Goal: Obtain resource: Download file/media

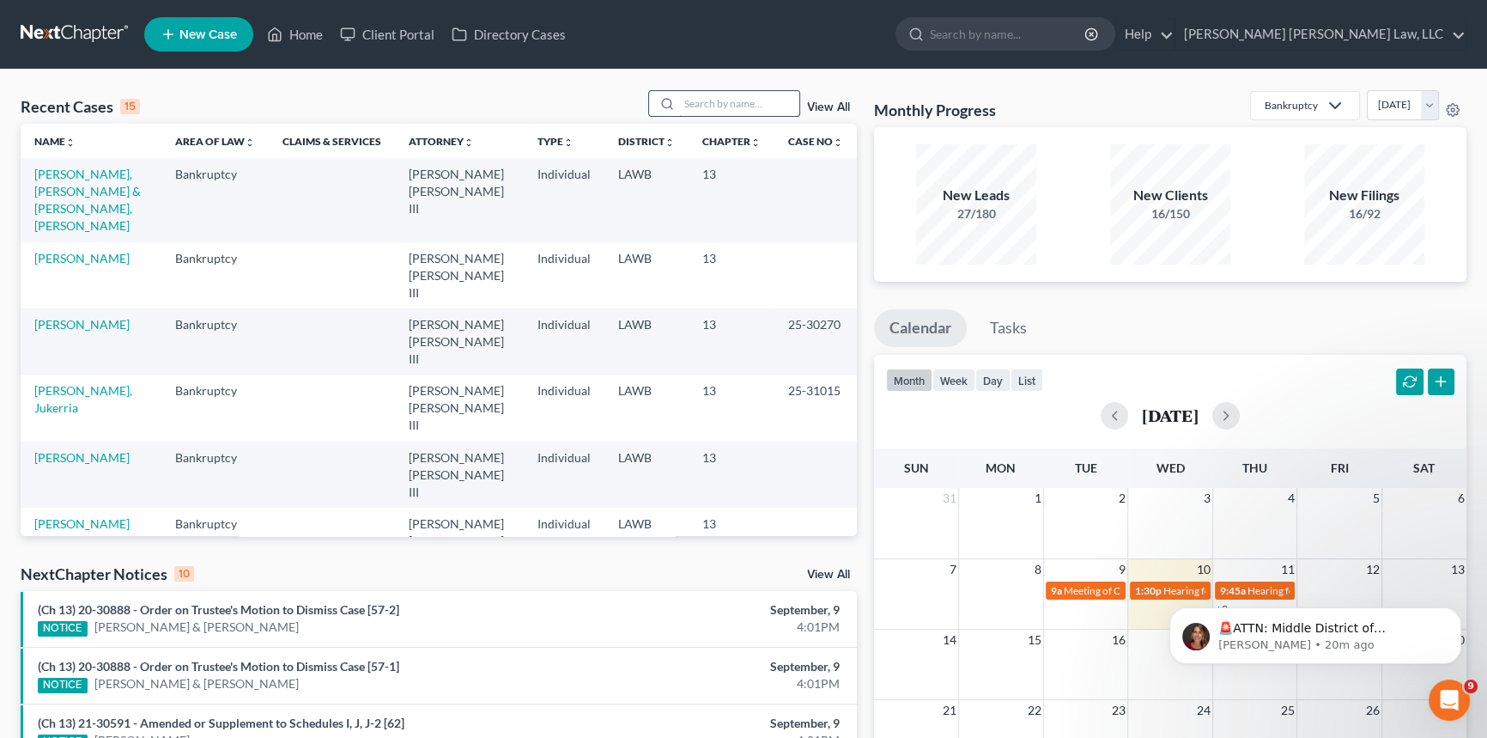
click at [713, 103] on input "search" at bounding box center [739, 103] width 120 height 25
type input "24-10195"
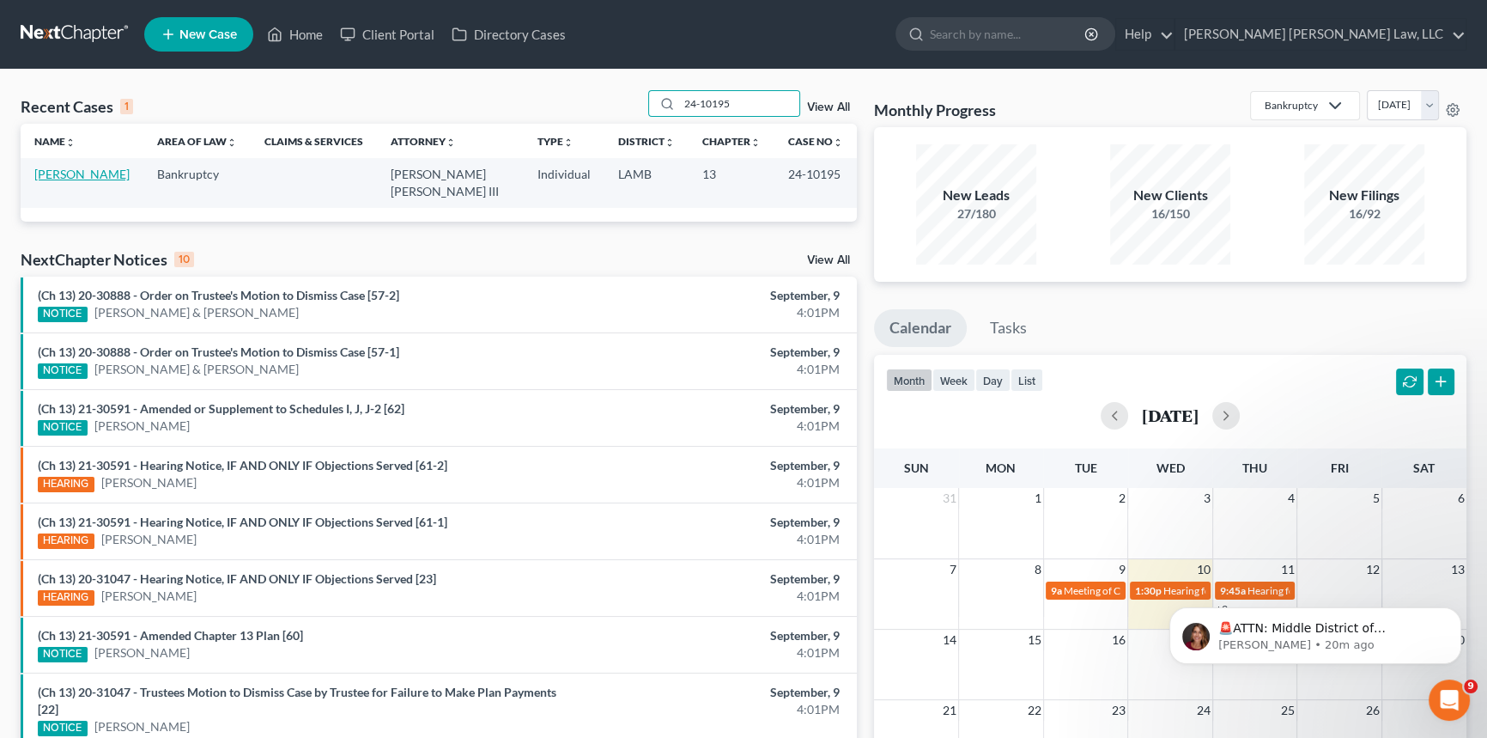
click at [90, 174] on link "[PERSON_NAME]" at bounding box center [81, 174] width 95 height 15
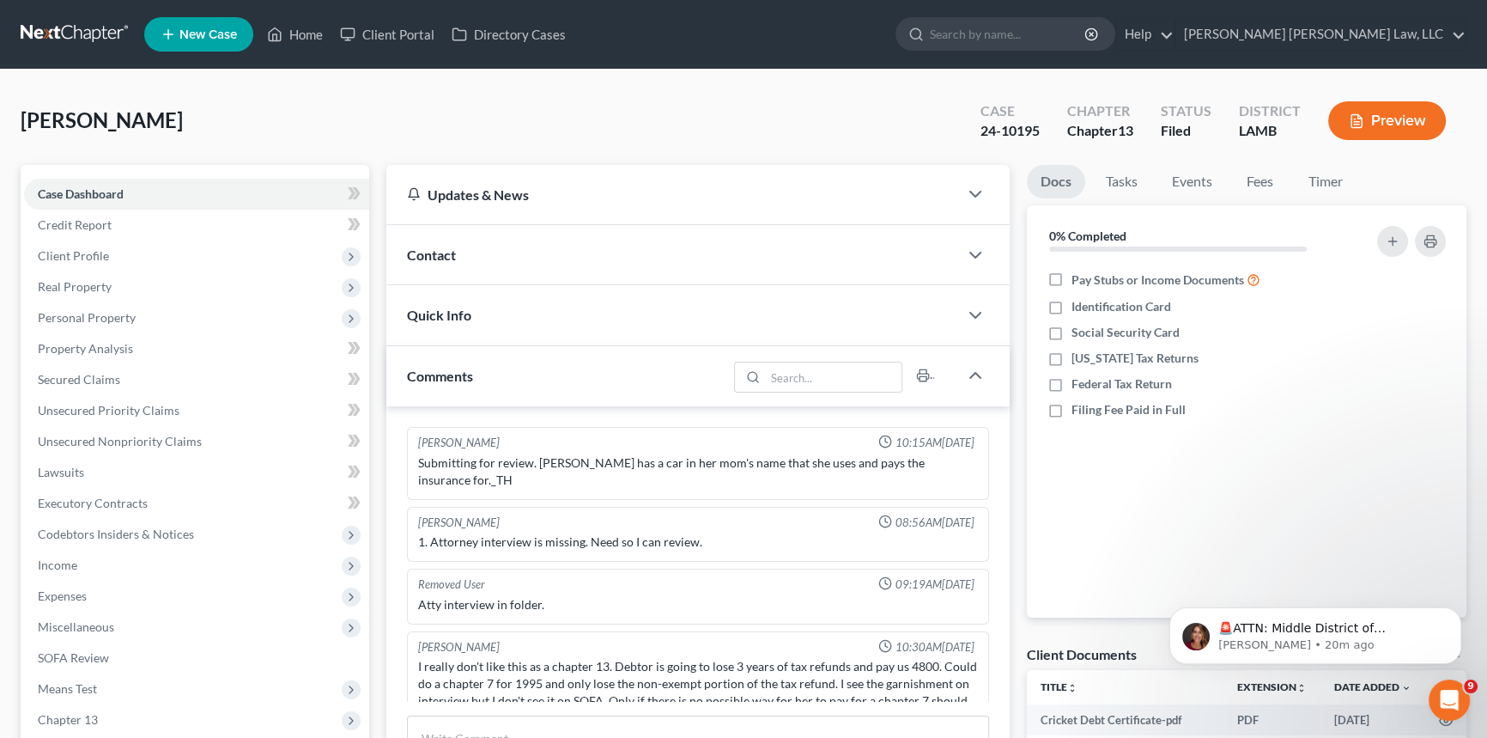
scroll to position [518, 0]
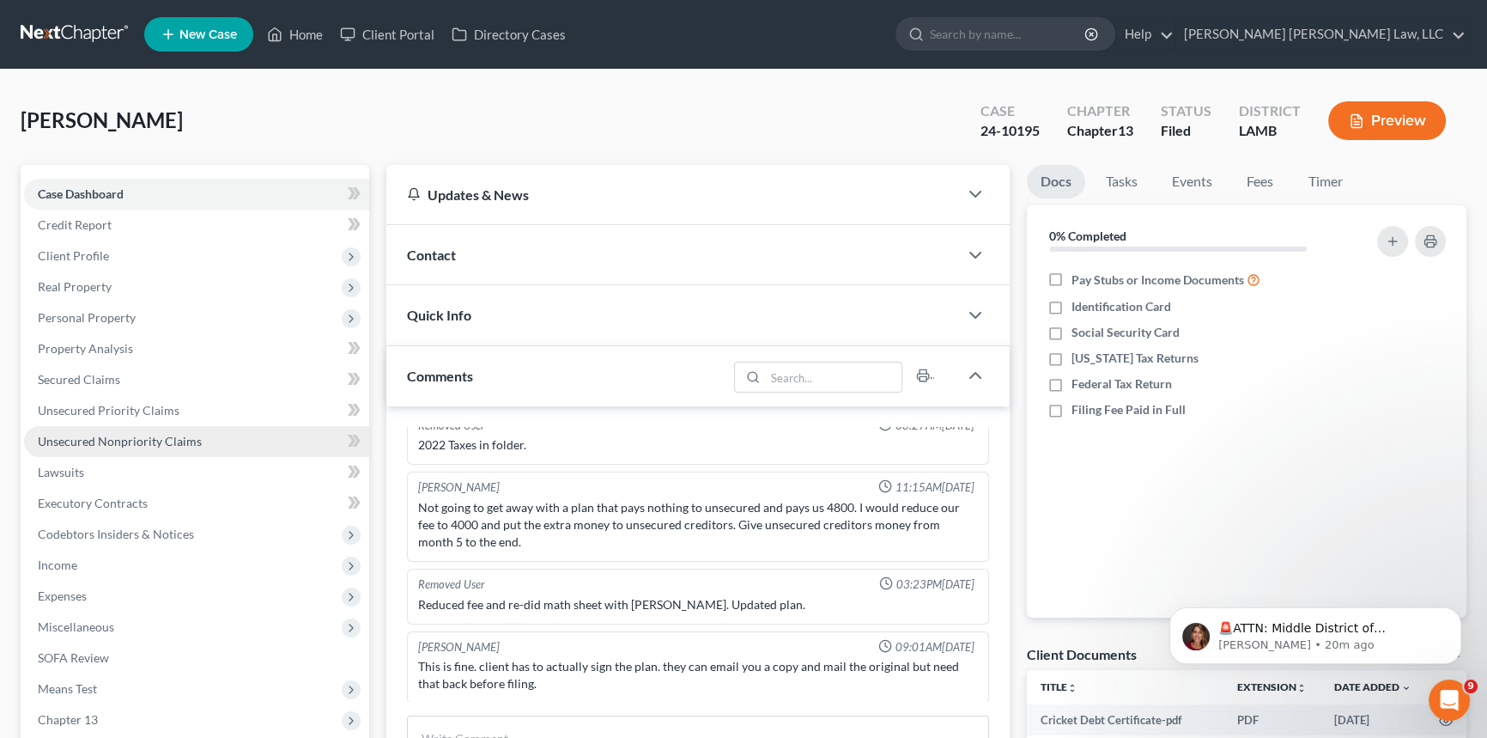
click at [120, 440] on span "Unsecured Nonpriority Claims" at bounding box center [120, 441] width 164 height 15
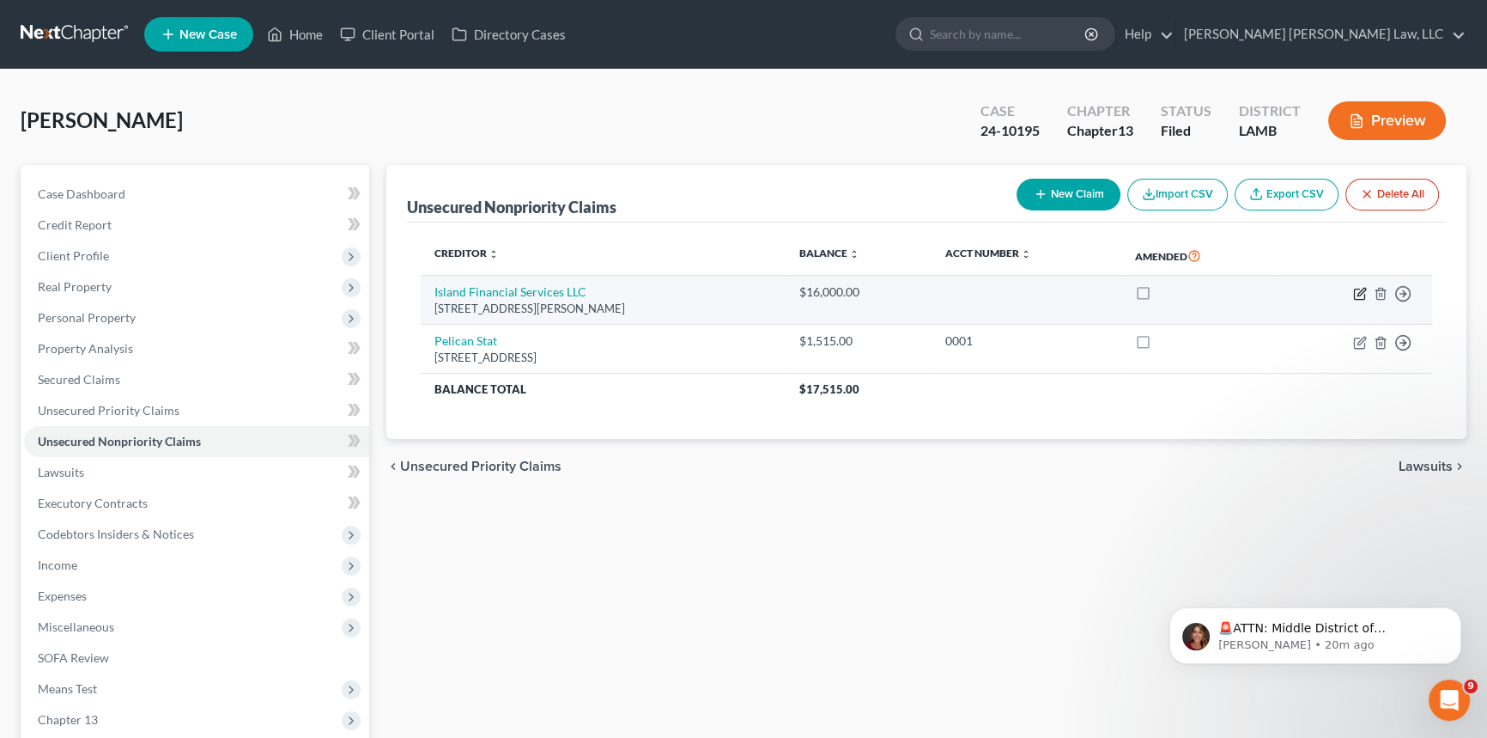
click at [1363, 290] on icon "button" at bounding box center [1361, 292] width 8 height 8
select select "19"
select select "0"
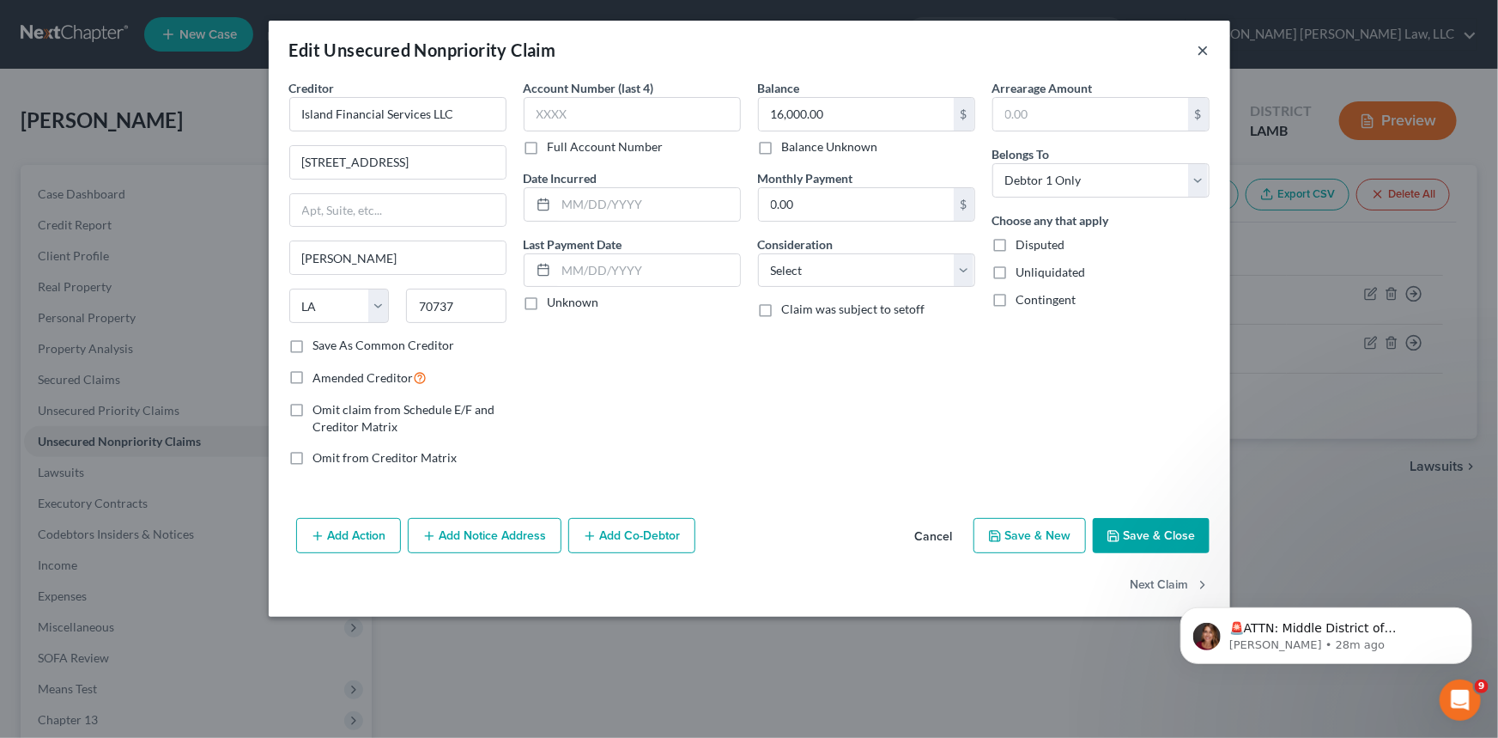
click at [1205, 46] on button "×" at bounding box center [1204, 49] width 12 height 21
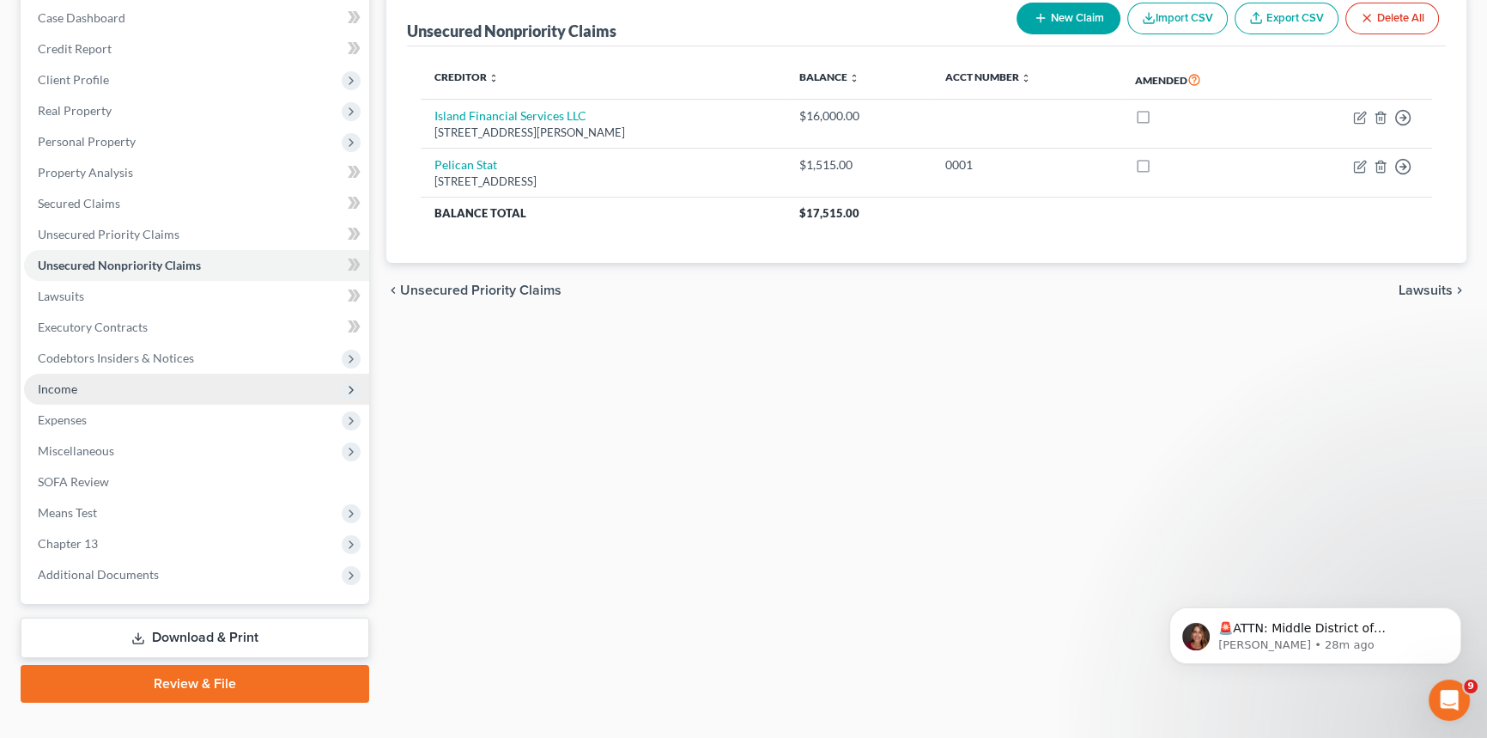
scroll to position [203, 0]
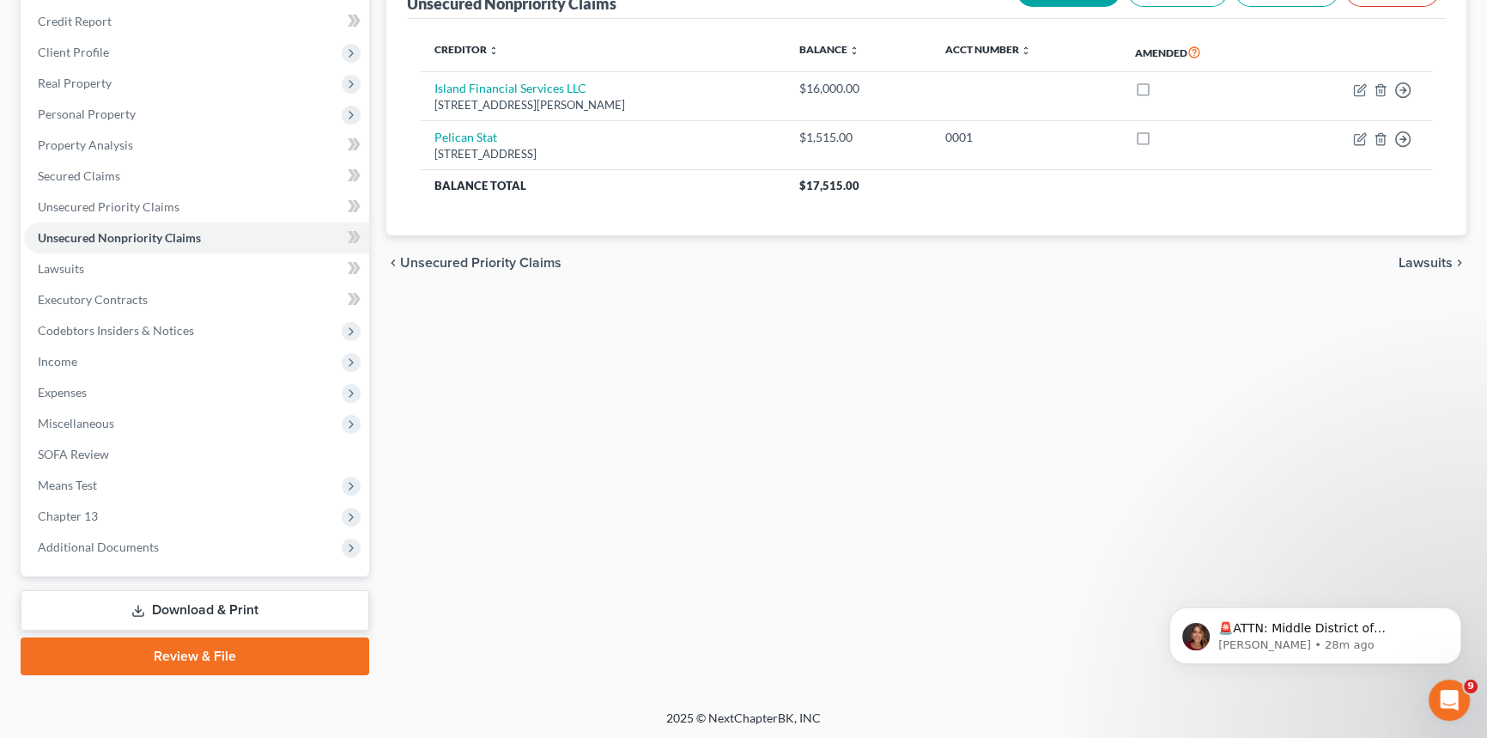
click at [307, 614] on link "Download & Print" at bounding box center [195, 610] width 349 height 40
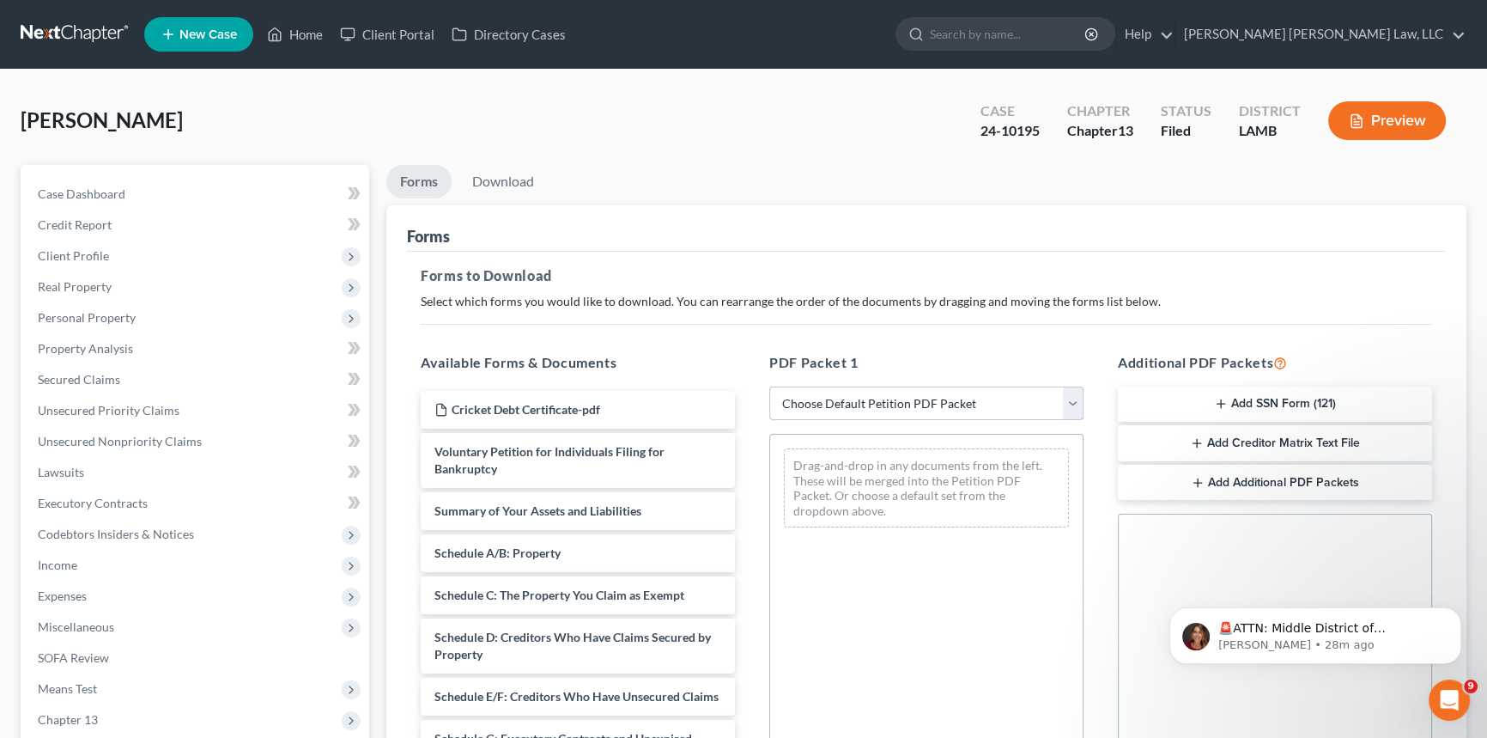
click at [926, 402] on select "Choose Default Petition PDF Packet Complete Bankruptcy Petition (all forms and …" at bounding box center [926, 403] width 314 height 34
select select "2"
click at [769, 386] on select "Choose Default Petition PDF Packet Complete Bankruptcy Petition (all forms and …" at bounding box center [926, 403] width 314 height 34
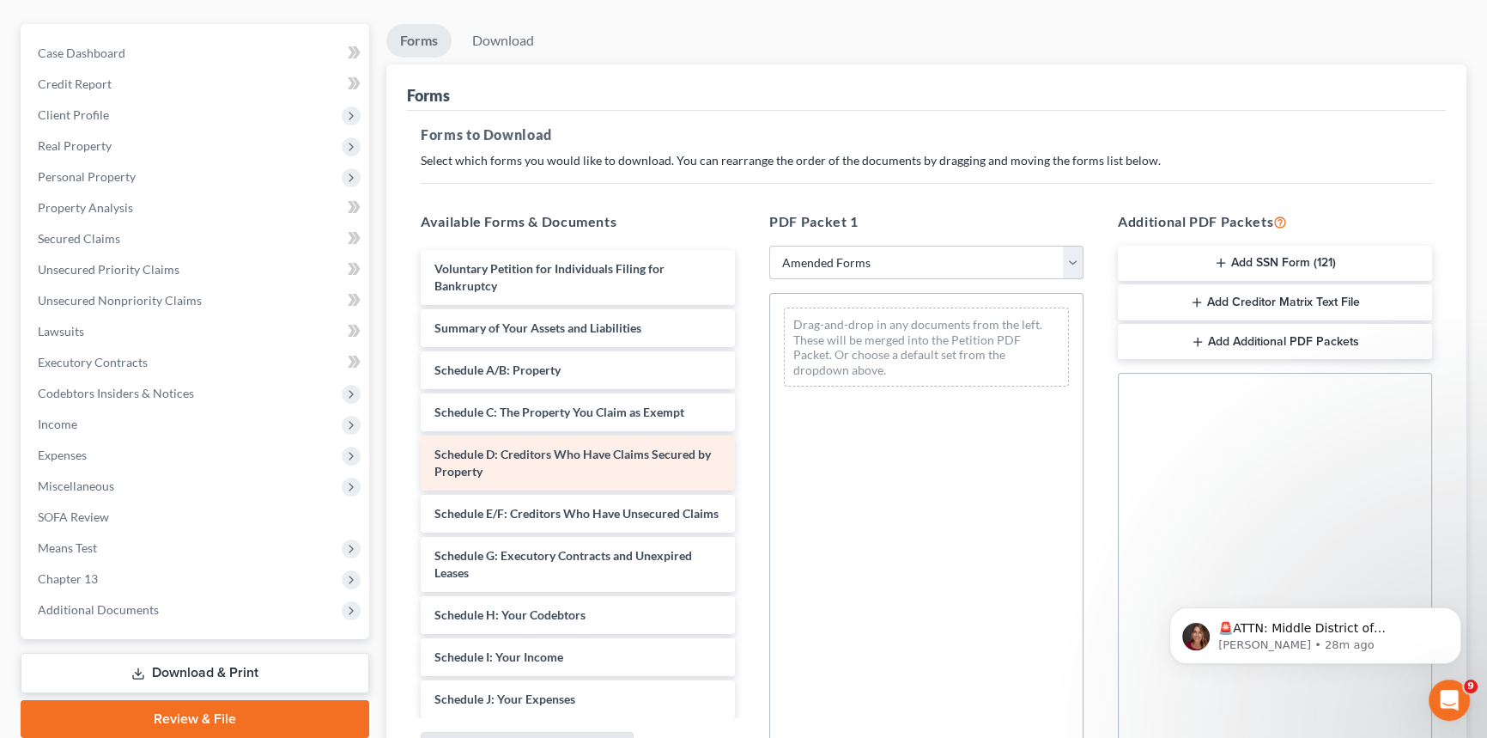
scroll to position [312, 0]
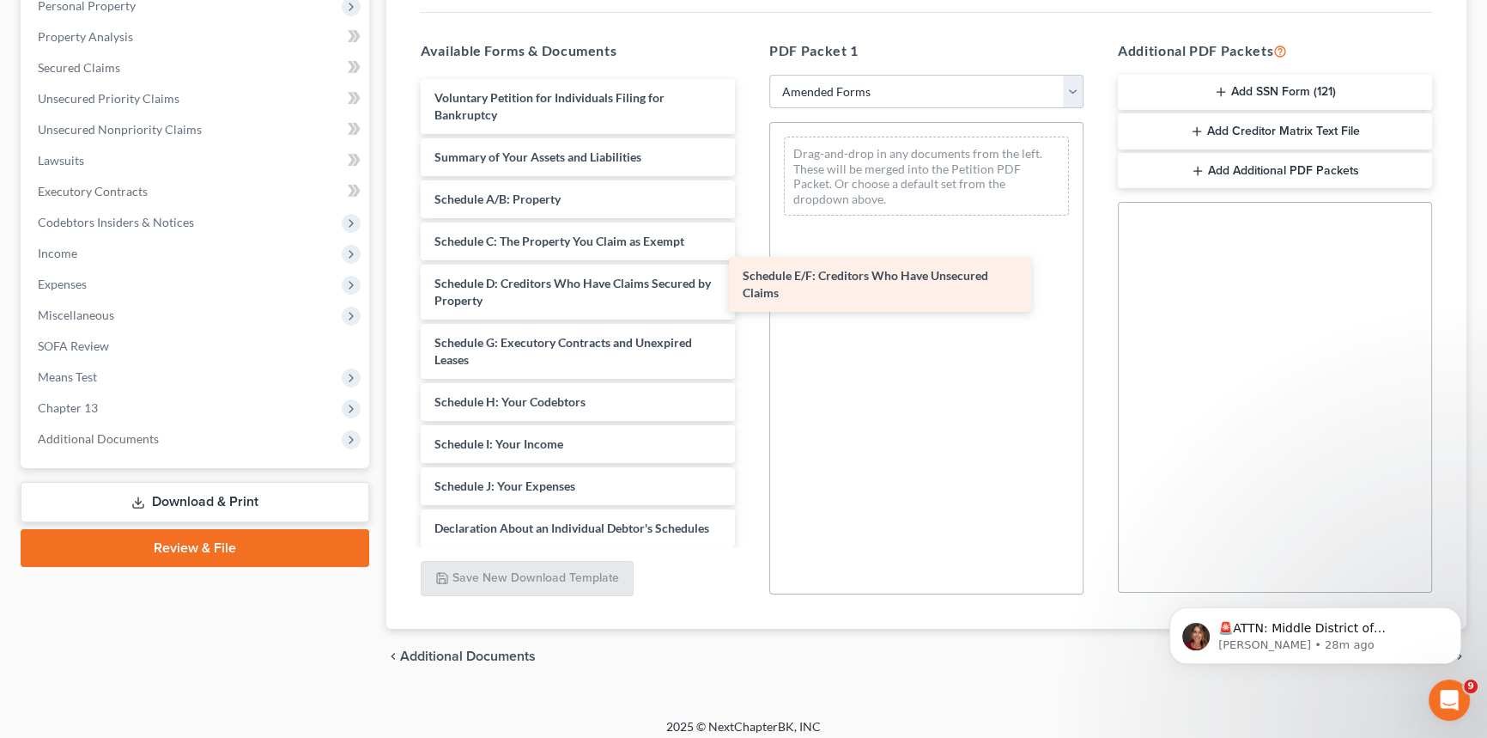
drag, startPoint x: 590, startPoint y: 349, endPoint x: 898, endPoint y: 285, distance: 314.9
click at [749, 285] on div "Schedule E/F: Creditors Who Have Unsecured Claims Voluntary Petition for Indivi…" at bounding box center [578, 465] width 342 height 772
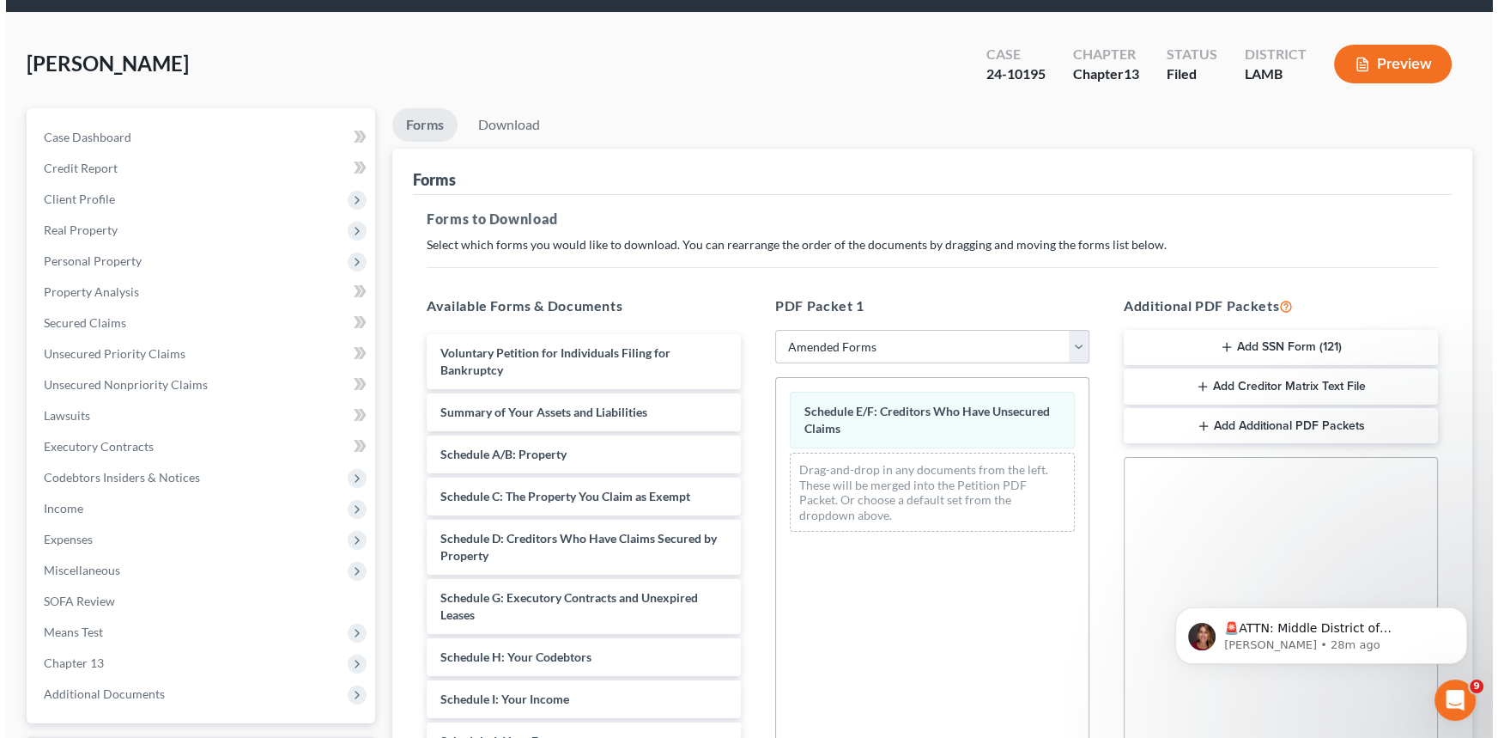
scroll to position [0, 0]
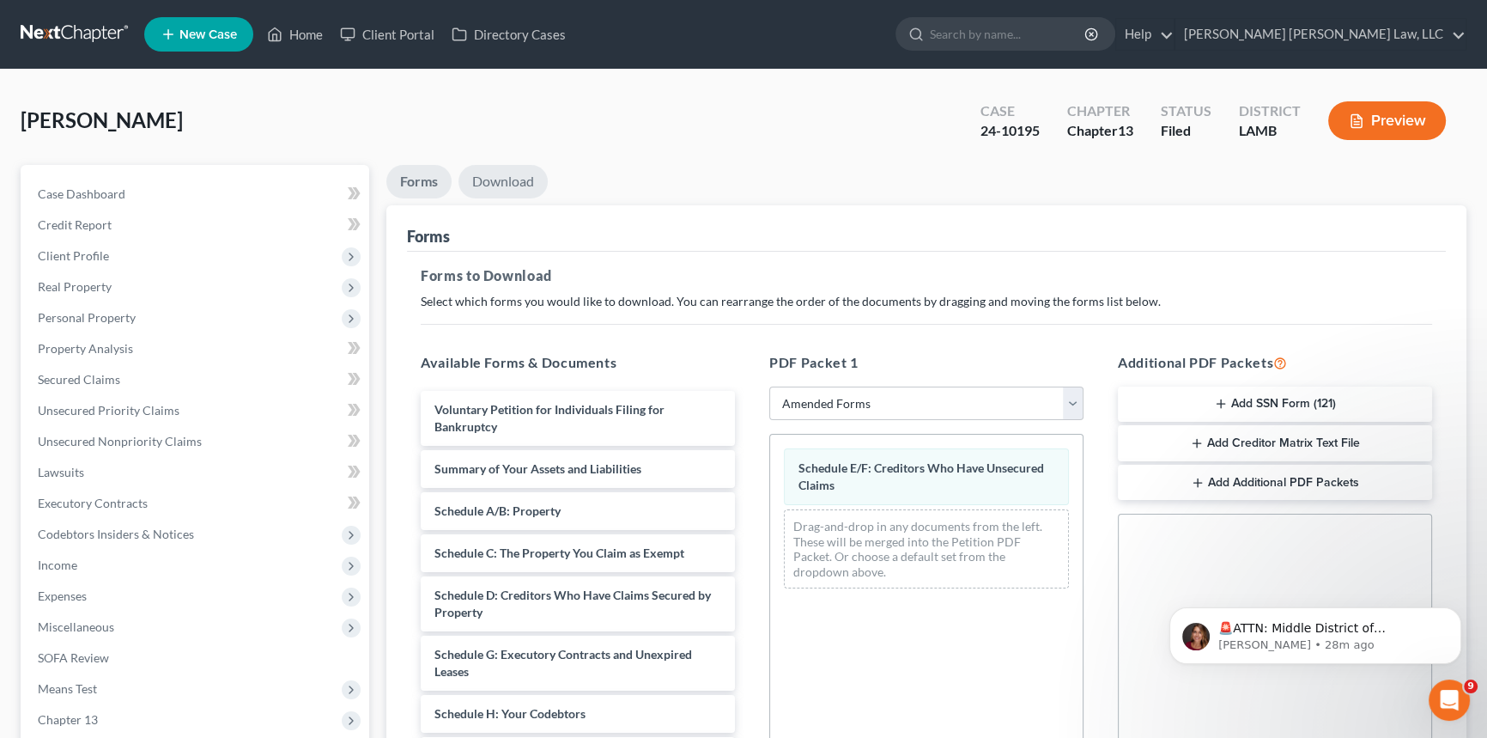
click at [500, 171] on link "Download" at bounding box center [502, 181] width 89 height 33
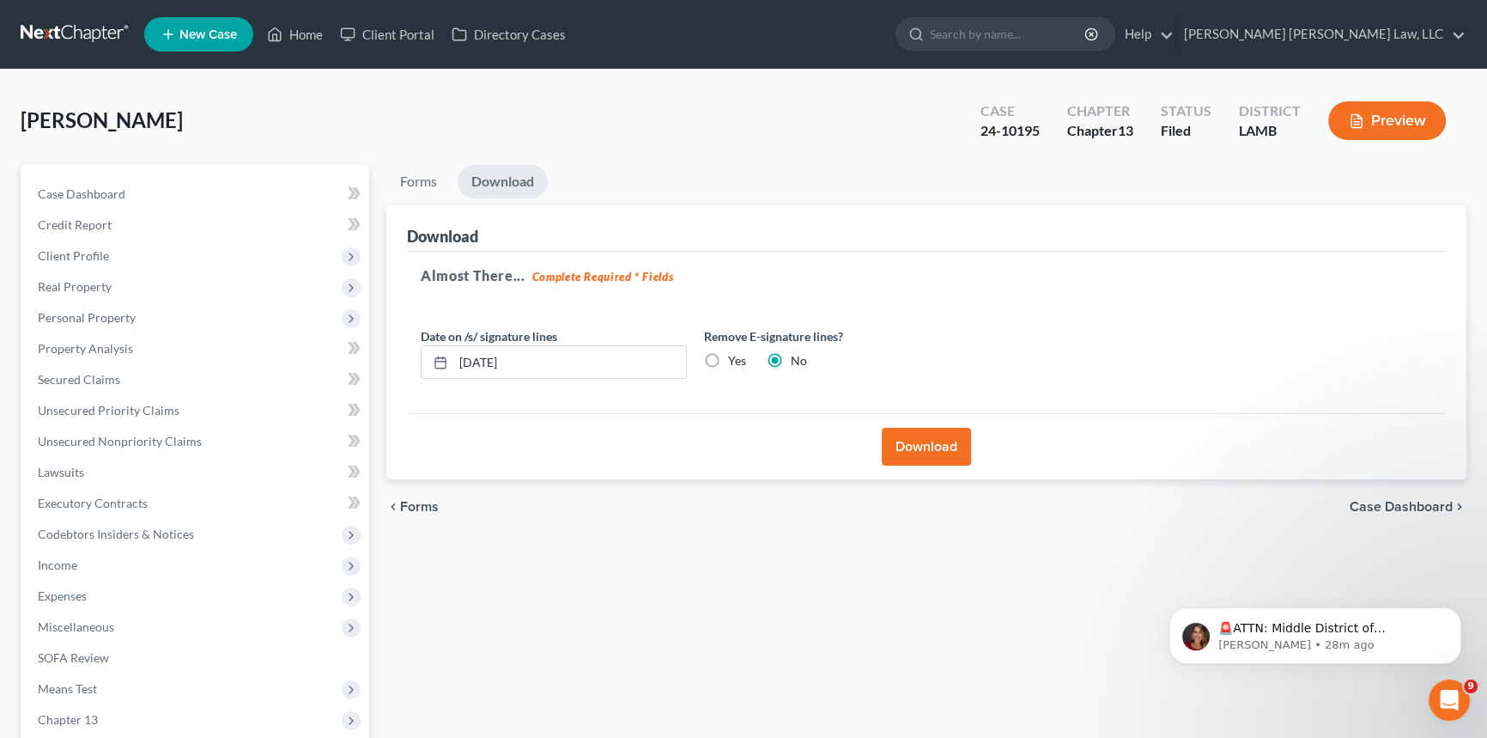
click at [928, 446] on button "Download" at bounding box center [926, 447] width 89 height 38
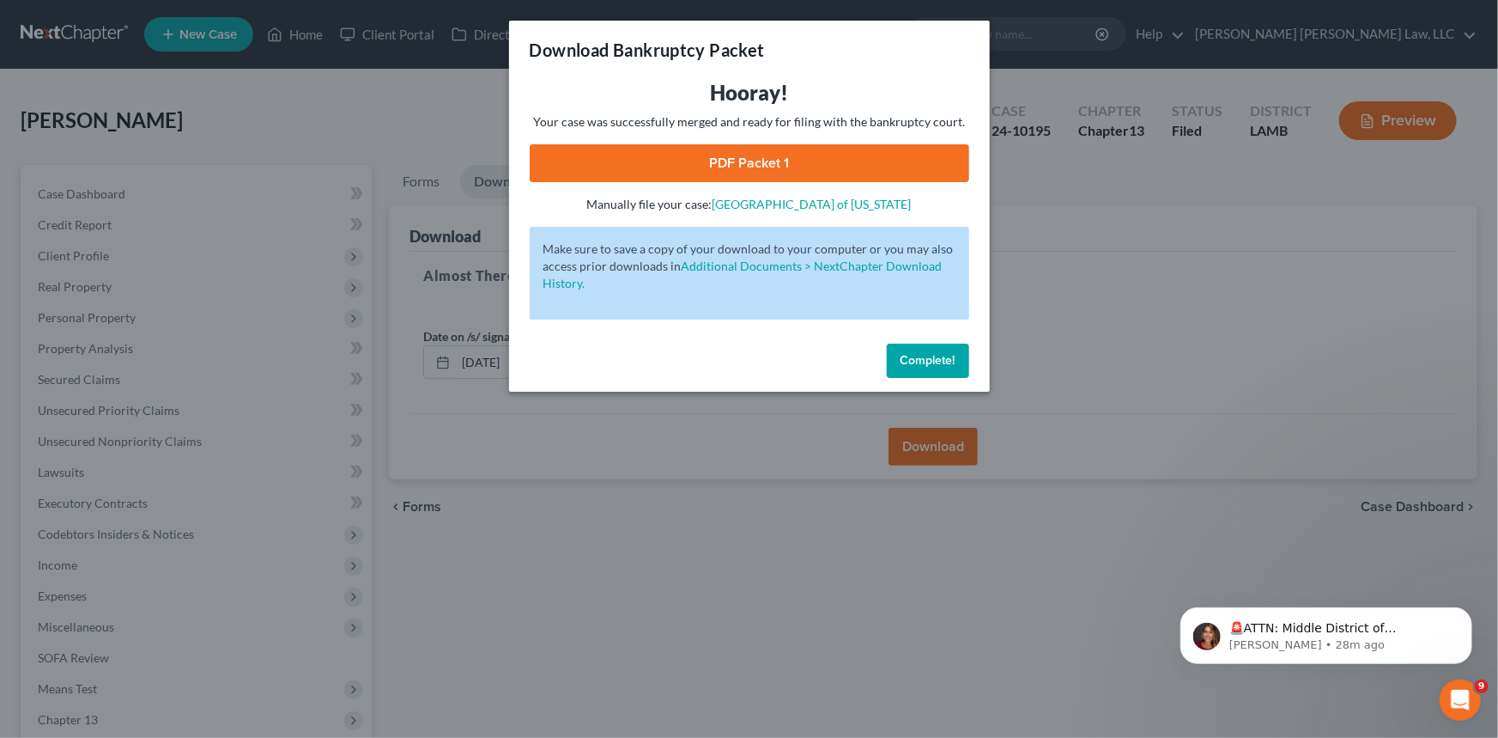
click at [719, 162] on link "PDF Packet 1" at bounding box center [750, 163] width 440 height 38
